Goal: Task Accomplishment & Management: Use online tool/utility

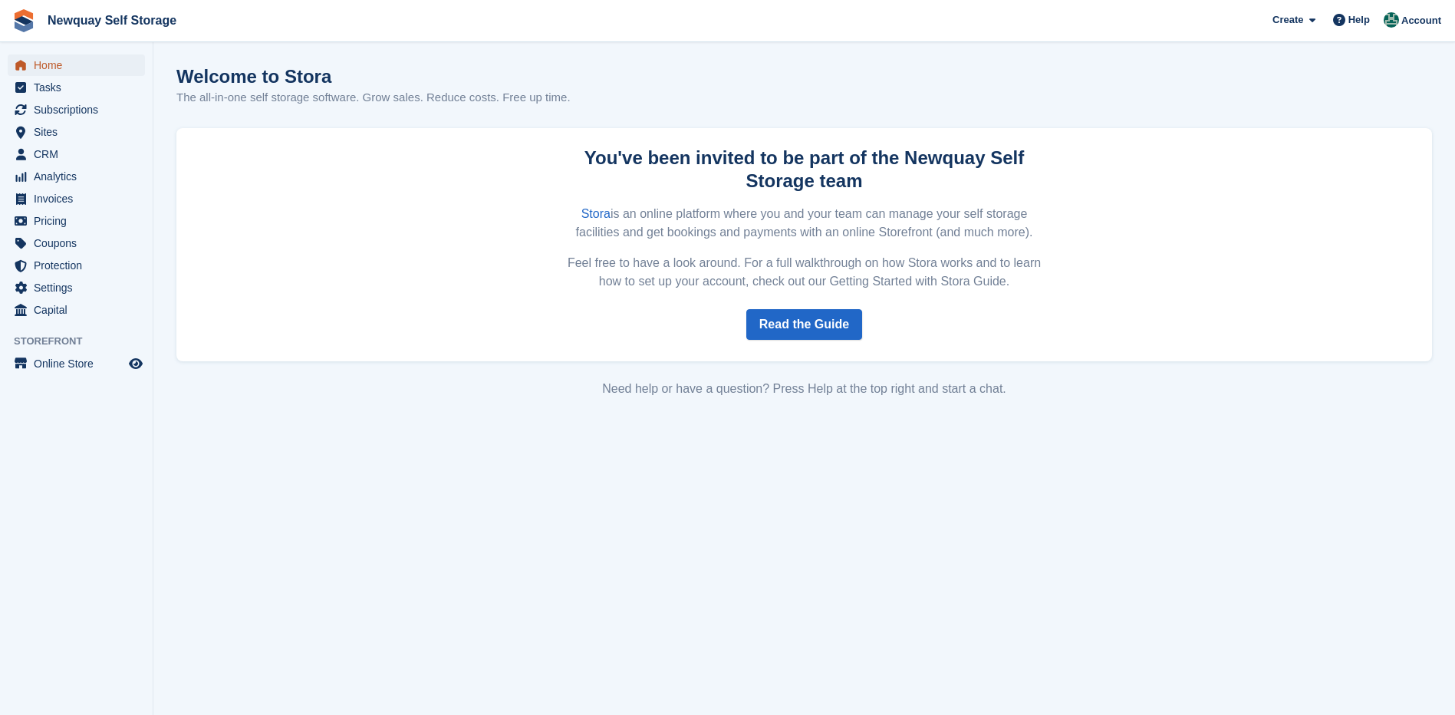
click at [46, 62] on span "Home" at bounding box center [80, 64] width 92 height 21
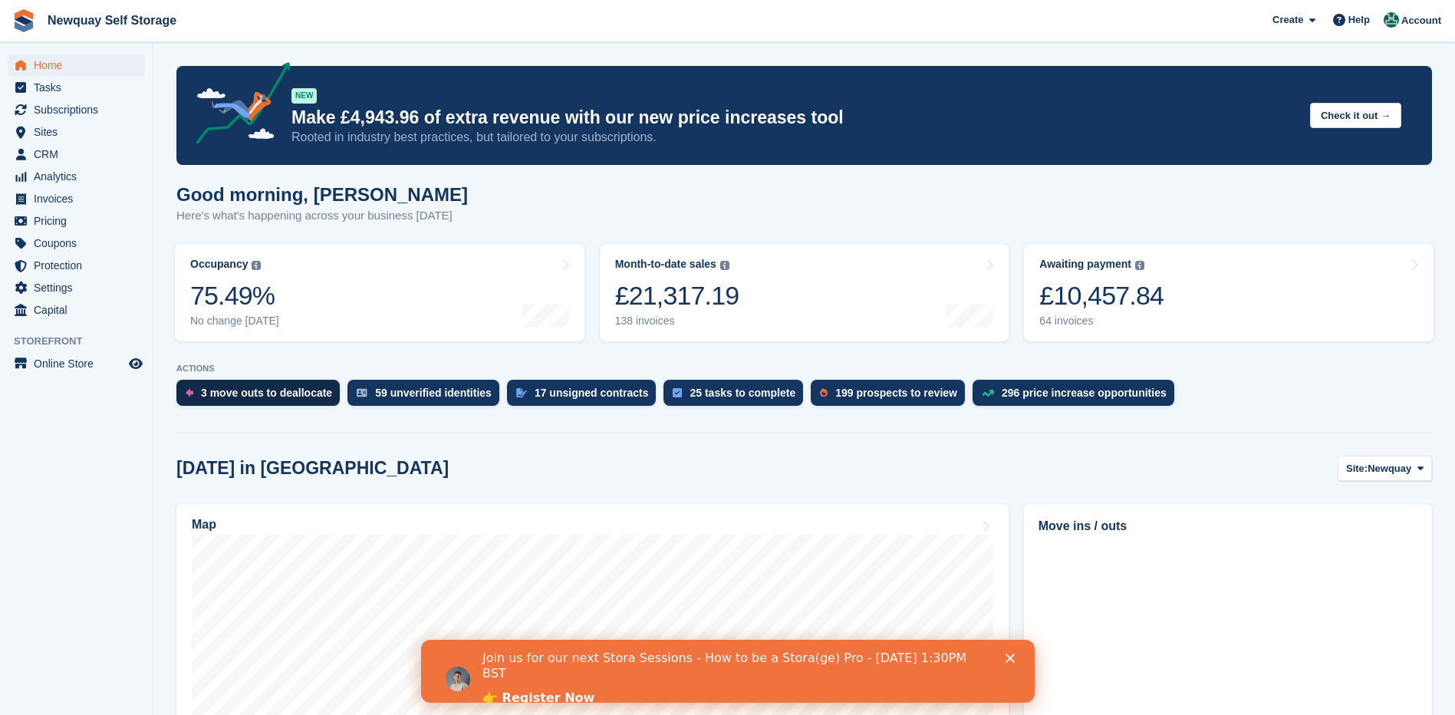
click at [273, 393] on div "3 move outs to deallocate" at bounding box center [266, 392] width 131 height 12
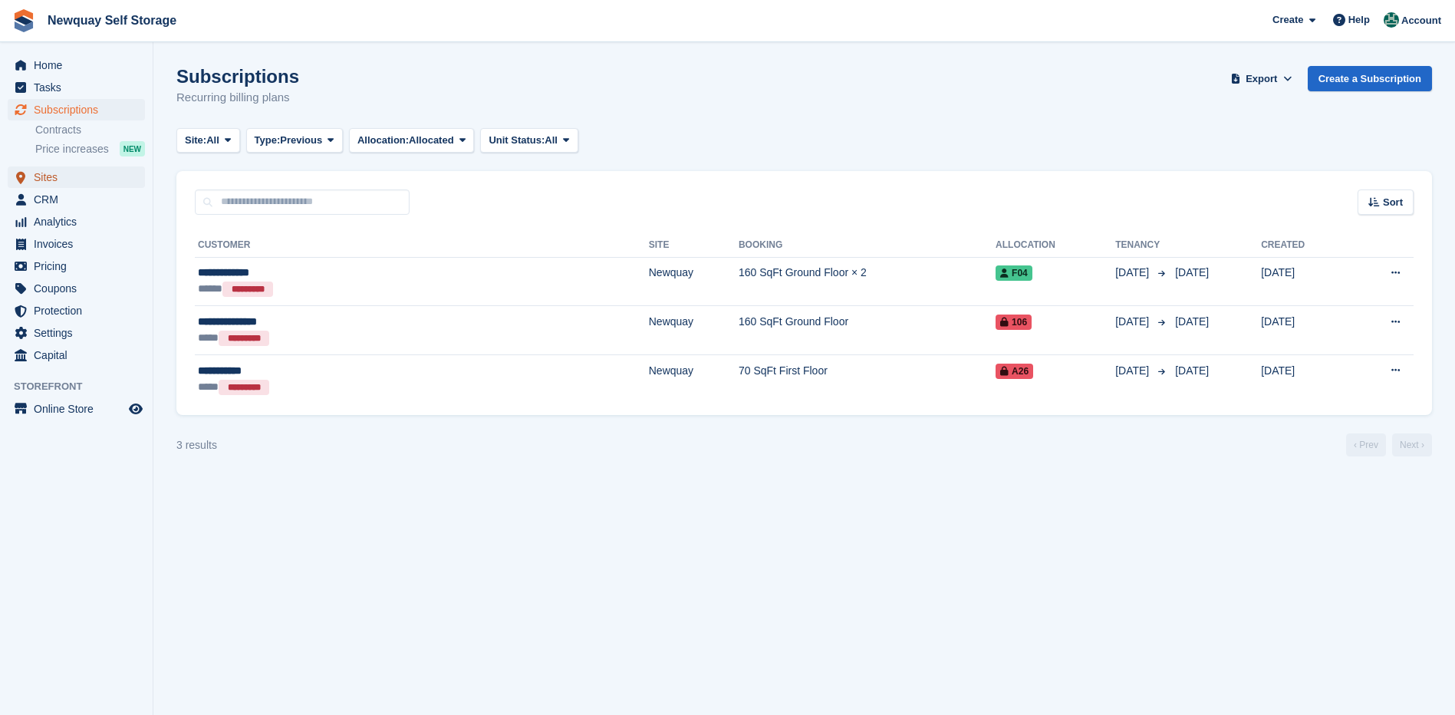
click at [46, 173] on span "Sites" at bounding box center [80, 176] width 92 height 21
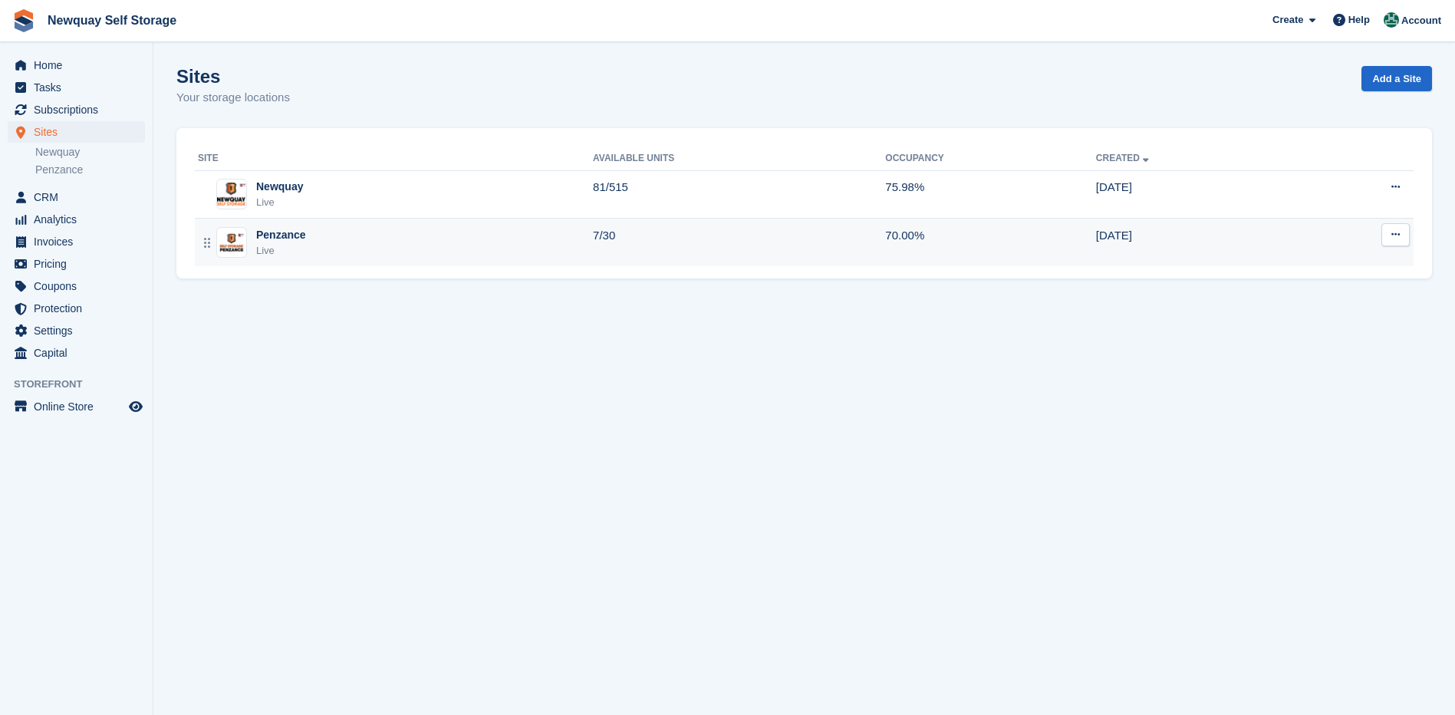
click at [267, 239] on div "Penzance" at bounding box center [281, 235] width 50 height 16
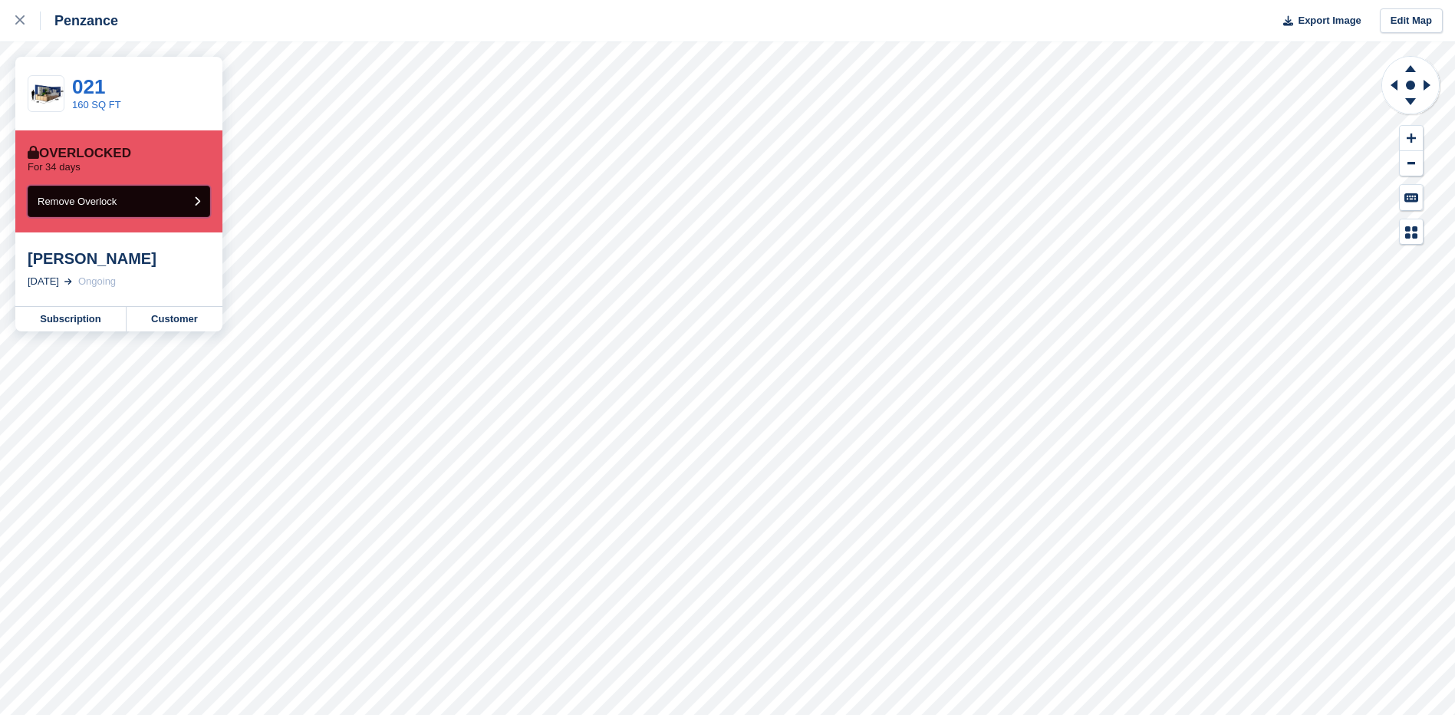
click at [176, 199] on button "Remove Overlock" at bounding box center [119, 201] width 182 height 31
